Goal: Task Accomplishment & Management: Manage account settings

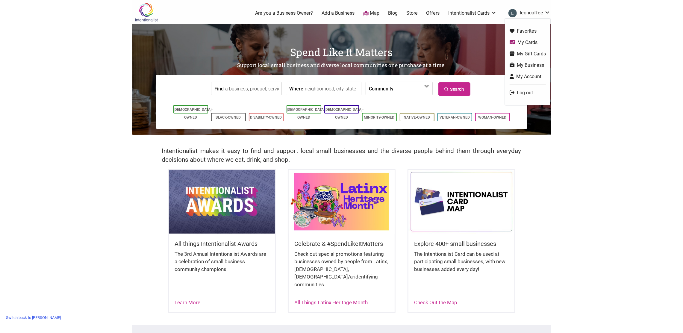
click at [521, 63] on link "My Business" at bounding box center [528, 65] width 36 height 7
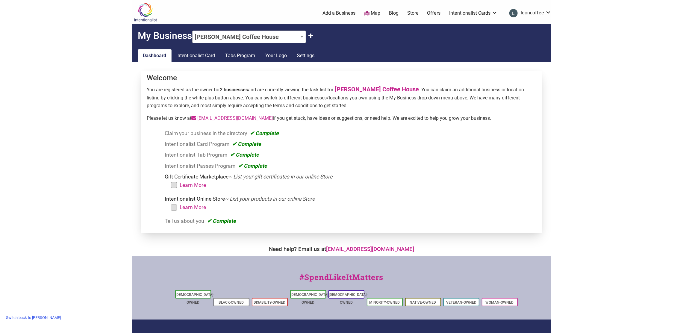
click at [280, 38] on select "[PERSON_NAME] Coffee House [PERSON_NAME][GEOGRAPHIC_DATA] - [GEOGRAPHIC_DATA] +…" at bounding box center [249, 37] width 114 height 13
select select "146950"
click at [193, 31] on select "[PERSON_NAME] Coffee House [PERSON_NAME][GEOGRAPHIC_DATA] - [GEOGRAPHIC_DATA] +…" at bounding box center [249, 37] width 114 height 13
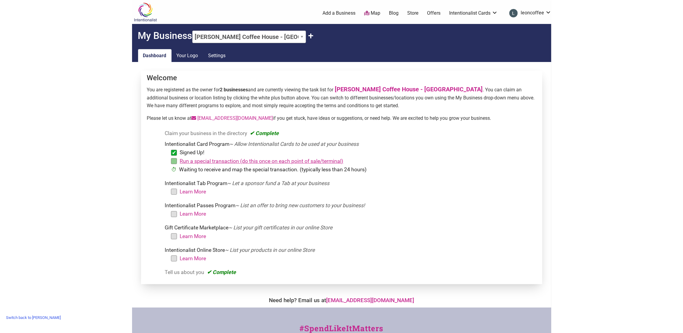
click at [188, 160] on link "Run a special transaction (do this once on each point of sale/terminal)" at bounding box center [262, 161] width 164 height 6
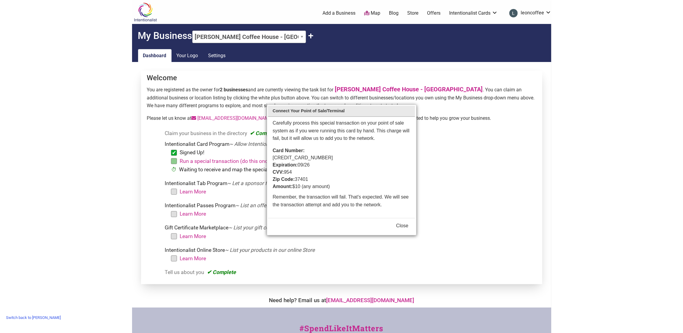
click at [406, 222] on button "Close" at bounding box center [402, 225] width 12 height 7
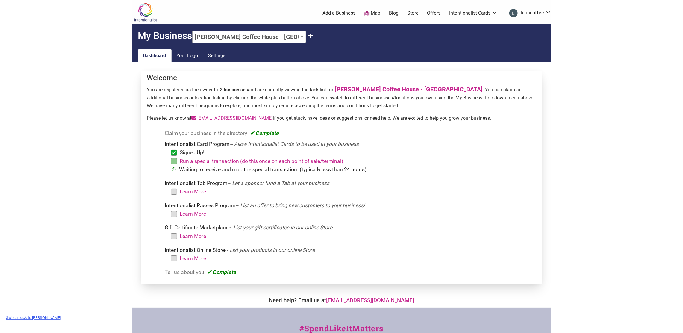
click at [21, 318] on link "Switch back to [PERSON_NAME]" at bounding box center [33, 317] width 61 height 9
